Goal: Task Accomplishment & Management: Use online tool/utility

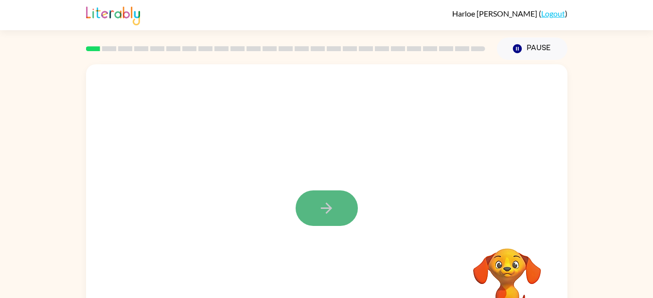
click at [327, 205] on icon "button" at bounding box center [326, 207] width 11 height 11
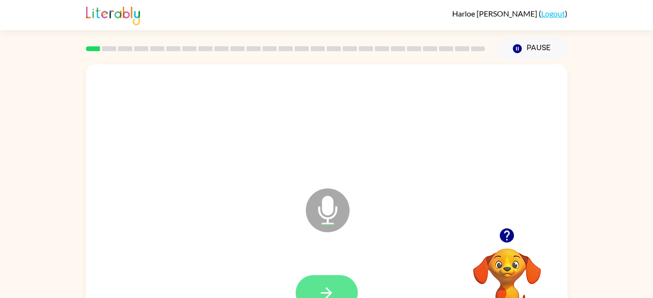
click at [318, 284] on button "button" at bounding box center [327, 293] width 62 height 36
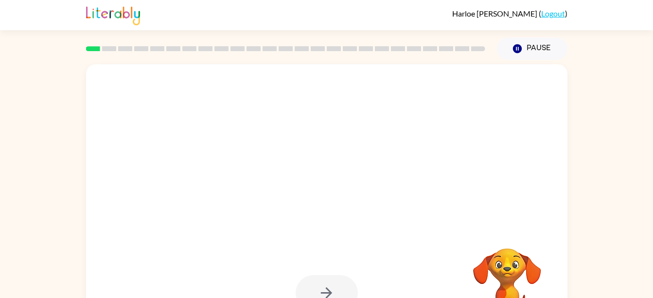
drag, startPoint x: 339, startPoint y: 224, endPoint x: 394, endPoint y: 244, distance: 58.7
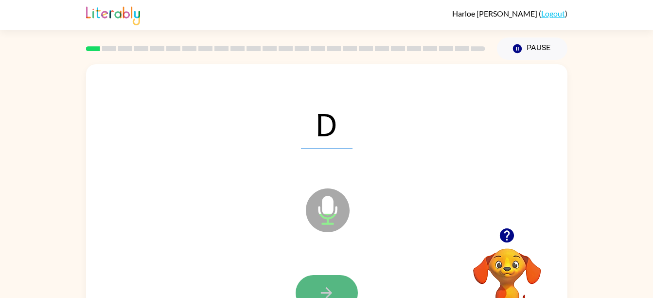
click at [338, 281] on button "button" at bounding box center [327, 293] width 62 height 36
click at [341, 292] on button "button" at bounding box center [327, 293] width 62 height 36
click at [325, 285] on icon "button" at bounding box center [326, 292] width 17 height 17
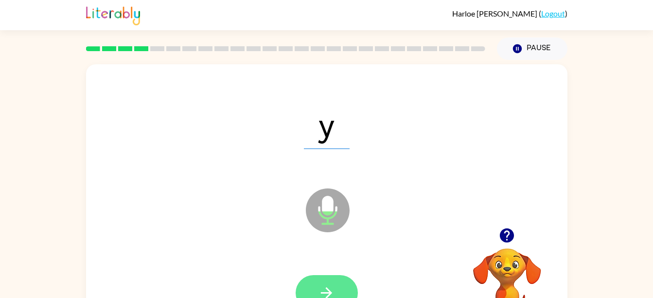
click at [333, 284] on icon "button" at bounding box center [326, 292] width 17 height 17
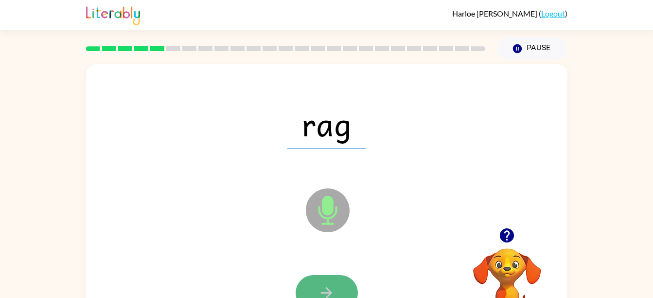
click at [326, 281] on button "button" at bounding box center [327, 293] width 62 height 36
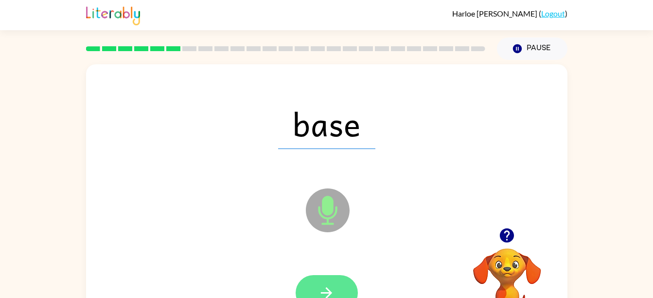
click at [319, 281] on button "button" at bounding box center [327, 293] width 62 height 36
click at [321, 280] on button "button" at bounding box center [327, 293] width 62 height 36
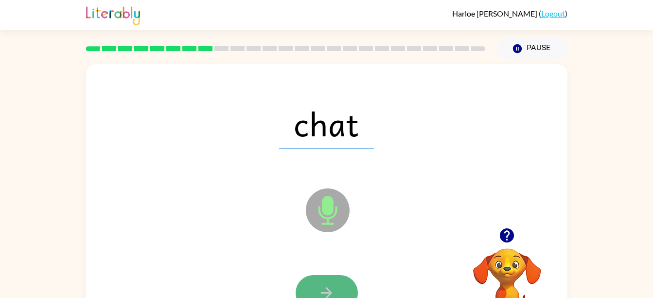
click at [316, 277] on button "button" at bounding box center [327, 293] width 62 height 36
click at [314, 287] on button "button" at bounding box center [327, 293] width 62 height 36
click at [319, 287] on icon "button" at bounding box center [326, 292] width 17 height 17
click at [318, 284] on button "button" at bounding box center [327, 293] width 62 height 36
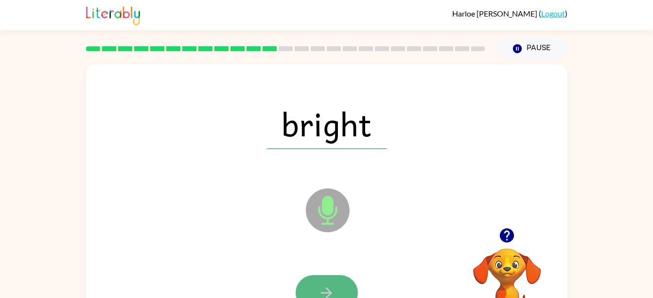
click at [319, 285] on icon "button" at bounding box center [326, 292] width 17 height 17
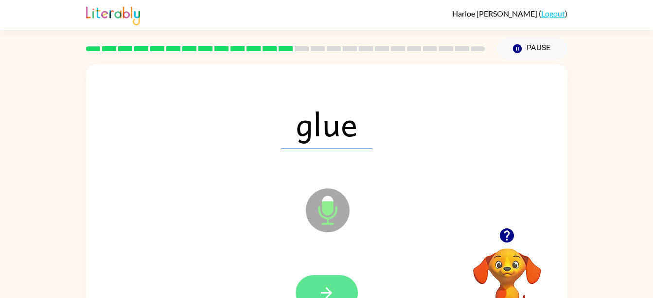
click at [327, 281] on button "button" at bounding box center [327, 293] width 62 height 36
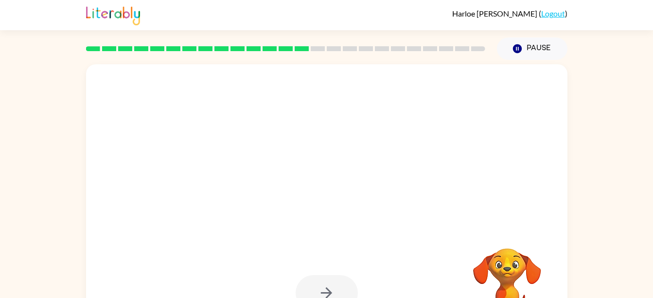
click at [363, 201] on div at bounding box center [304, 185] width 416 height 35
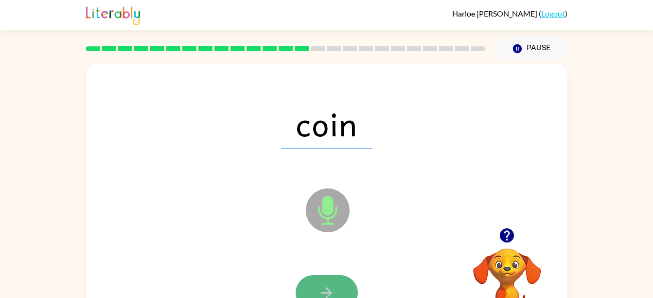
click at [326, 284] on icon "button" at bounding box center [326, 292] width 17 height 17
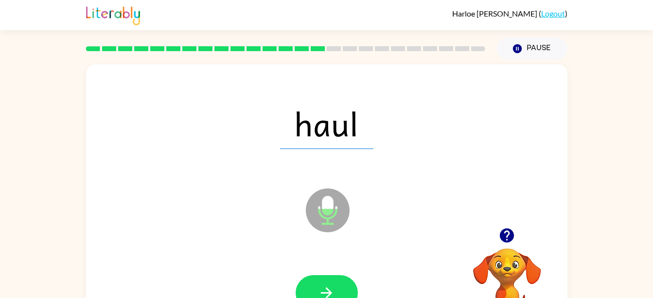
drag, startPoint x: 320, startPoint y: 278, endPoint x: 269, endPoint y: 239, distance: 63.5
drag, startPoint x: 269, startPoint y: 239, endPoint x: 317, endPoint y: 284, distance: 65.4
click at [317, 284] on button "button" at bounding box center [327, 293] width 62 height 36
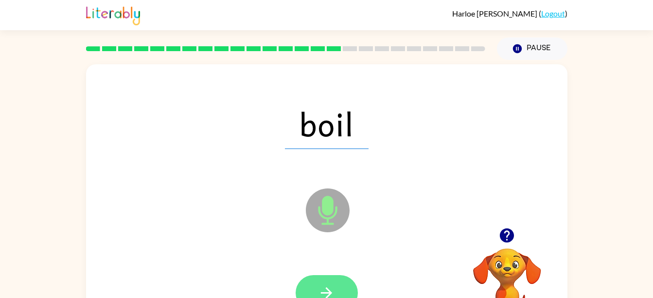
click at [309, 281] on button "button" at bounding box center [327, 293] width 62 height 36
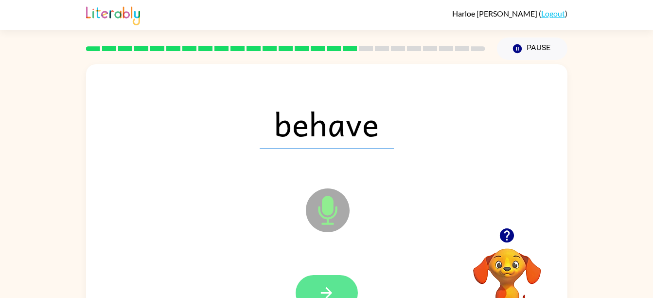
click at [319, 288] on icon "button" at bounding box center [326, 292] width 17 height 17
click at [318, 289] on button "button" at bounding box center [327, 293] width 62 height 36
click at [323, 283] on button "button" at bounding box center [327, 293] width 62 height 36
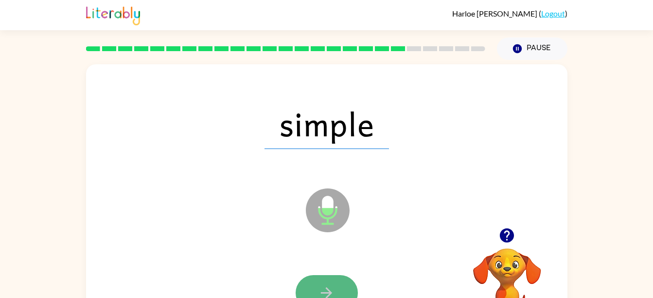
click at [326, 279] on button "button" at bounding box center [327, 293] width 62 height 36
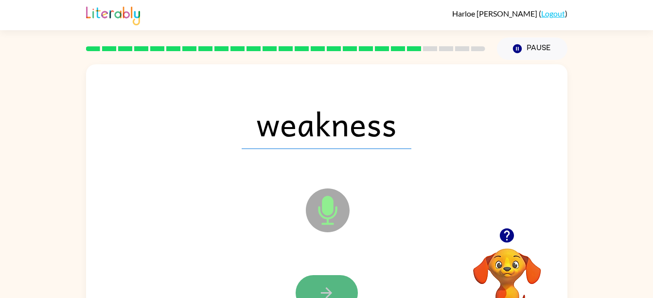
click at [326, 284] on icon "button" at bounding box center [326, 292] width 17 height 17
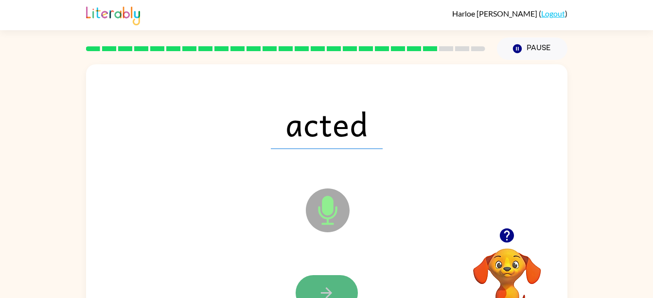
click at [320, 288] on icon "button" at bounding box center [326, 292] width 17 height 17
click at [334, 282] on button "button" at bounding box center [327, 293] width 62 height 36
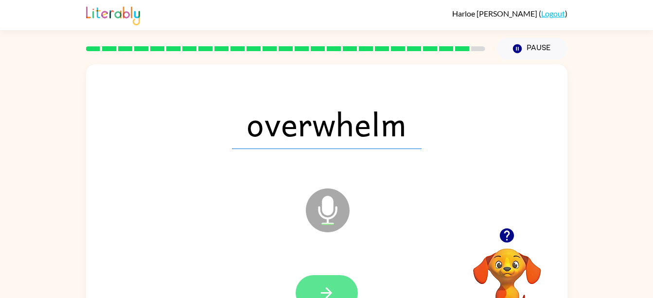
click at [329, 284] on icon "button" at bounding box center [326, 292] width 17 height 17
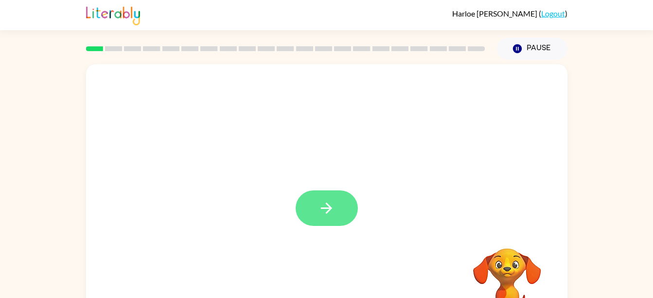
click at [345, 201] on button "button" at bounding box center [327, 208] width 62 height 36
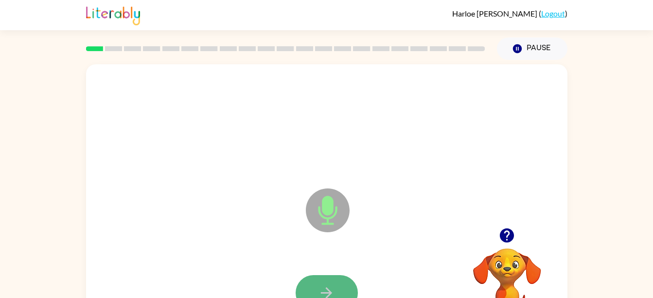
click at [326, 284] on icon "button" at bounding box center [326, 292] width 17 height 17
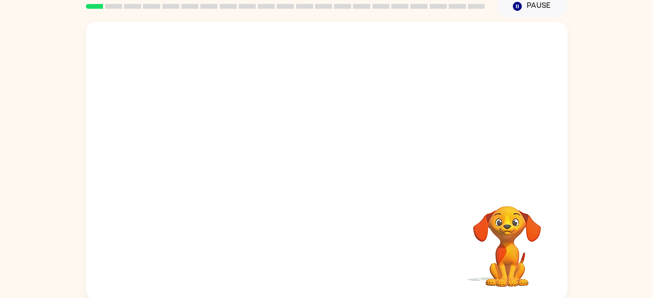
scroll to position [44, 0]
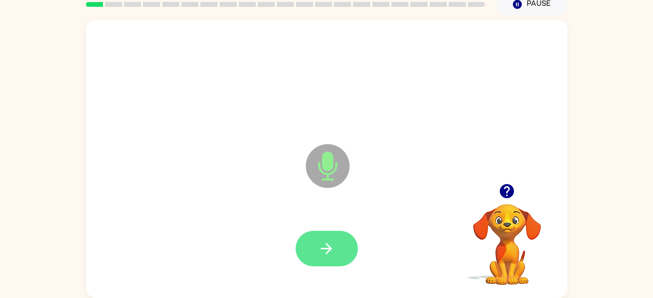
click at [328, 254] on icon "button" at bounding box center [326, 248] width 17 height 17
click at [317, 240] on button "button" at bounding box center [327, 249] width 62 height 36
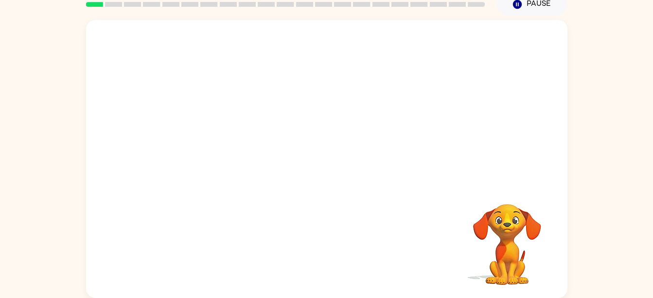
click at [519, 281] on video "Your browser must support playing .mp4 files to use Literably. Please try using…" at bounding box center [507, 237] width 97 height 97
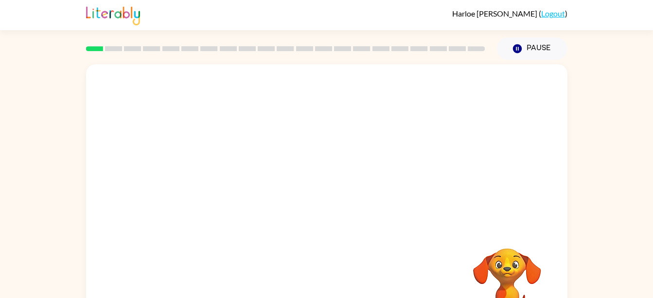
drag, startPoint x: 651, startPoint y: 147, endPoint x: 658, endPoint y: 152, distance: 8.7
click at [653, 152] on html "[PERSON_NAME] ( Logout ) Pause Pause Your browser must support playing .mp4 fil…" at bounding box center [326, 171] width 653 height 342
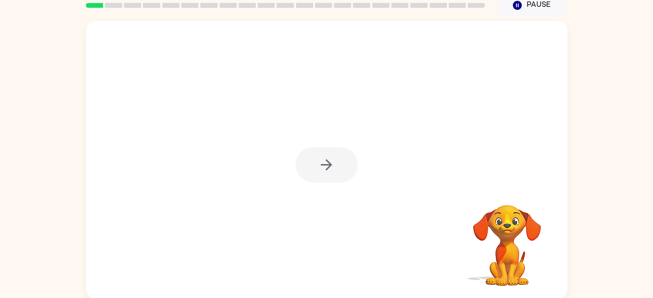
scroll to position [44, 0]
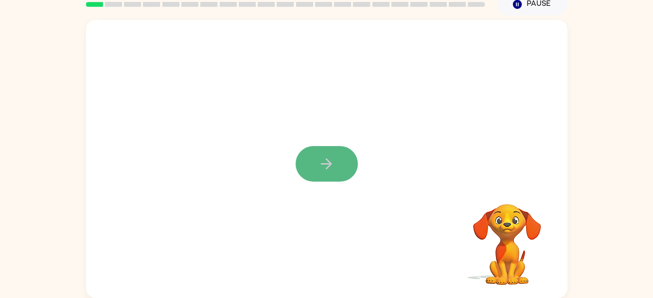
click at [336, 167] on button "button" at bounding box center [327, 164] width 62 height 36
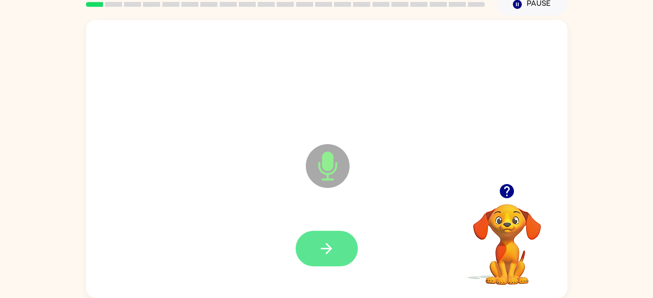
click at [316, 245] on button "button" at bounding box center [327, 249] width 62 height 36
click at [325, 273] on div at bounding box center [327, 249] width 462 height 80
click at [320, 245] on icon "button" at bounding box center [326, 248] width 17 height 17
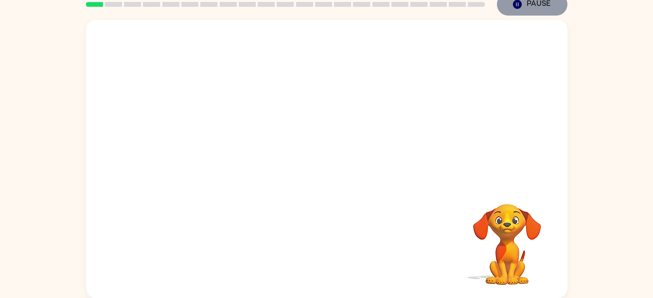
click at [517, 8] on icon "button" at bounding box center [517, 4] width 9 height 9
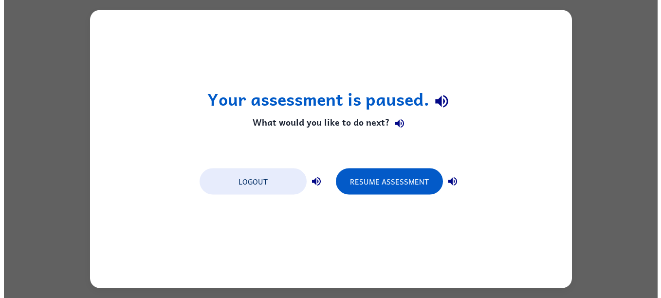
scroll to position [0, 0]
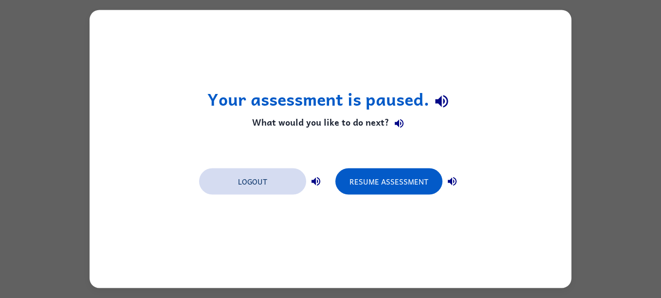
click at [274, 184] on button "Logout" at bounding box center [252, 181] width 107 height 26
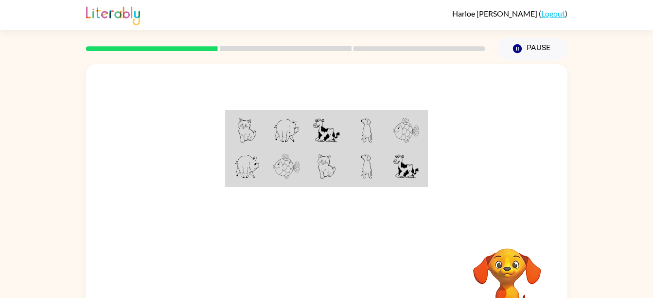
drag, startPoint x: 653, startPoint y: 172, endPoint x: 653, endPoint y: 228, distance: 55.5
click at [653, 228] on html "[PERSON_NAME] ( Logout ) Pause Pause Your browser must support playing .mp4 fil…" at bounding box center [326, 171] width 653 height 342
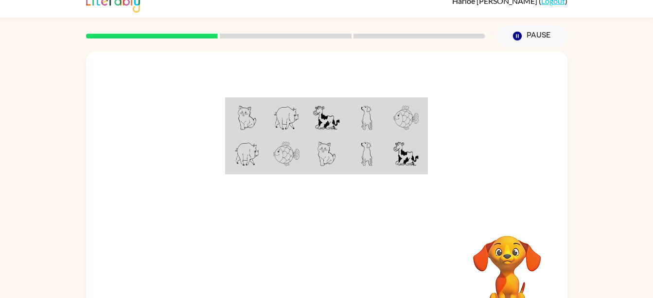
scroll to position [19, 0]
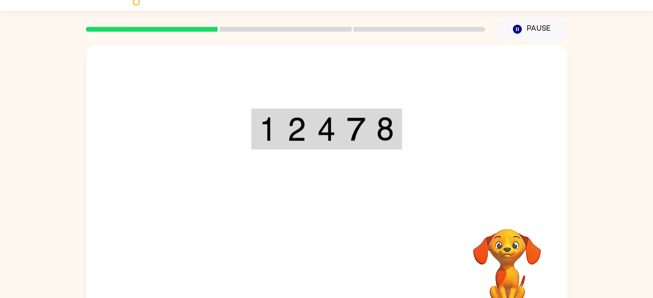
click at [323, 269] on div "Your browser must support playing .mp4 files to use Literably. Please try using…" at bounding box center [327, 184] width 482 height 278
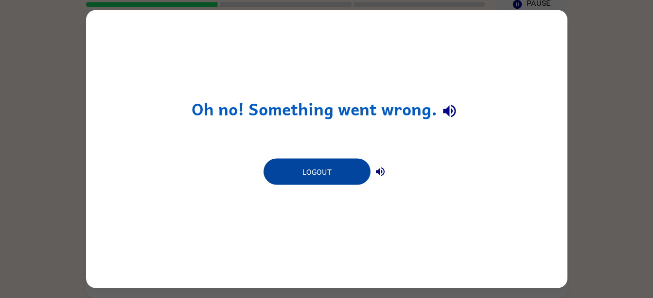
click at [325, 184] on button "Logout" at bounding box center [317, 172] width 107 height 26
